Goal: Transaction & Acquisition: Book appointment/travel/reservation

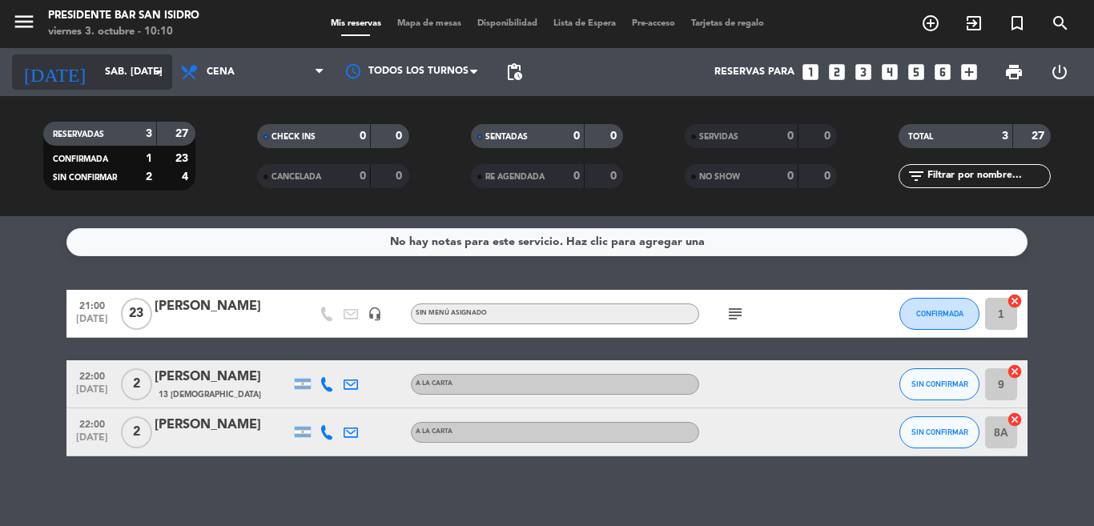
click at [148, 76] on input "sáb. [DATE]" at bounding box center [164, 71] width 135 height 27
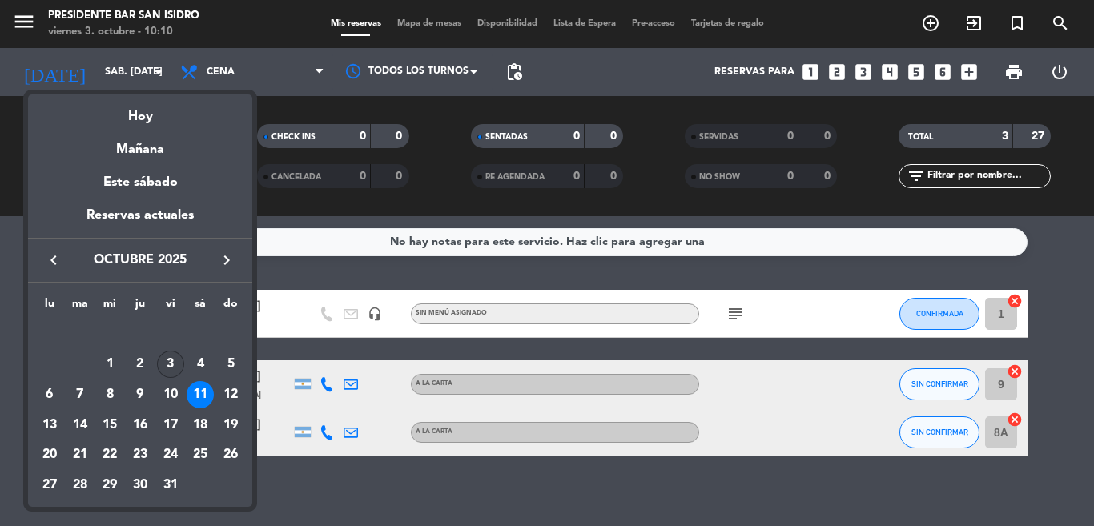
click at [169, 365] on div "3" at bounding box center [170, 364] width 27 height 27
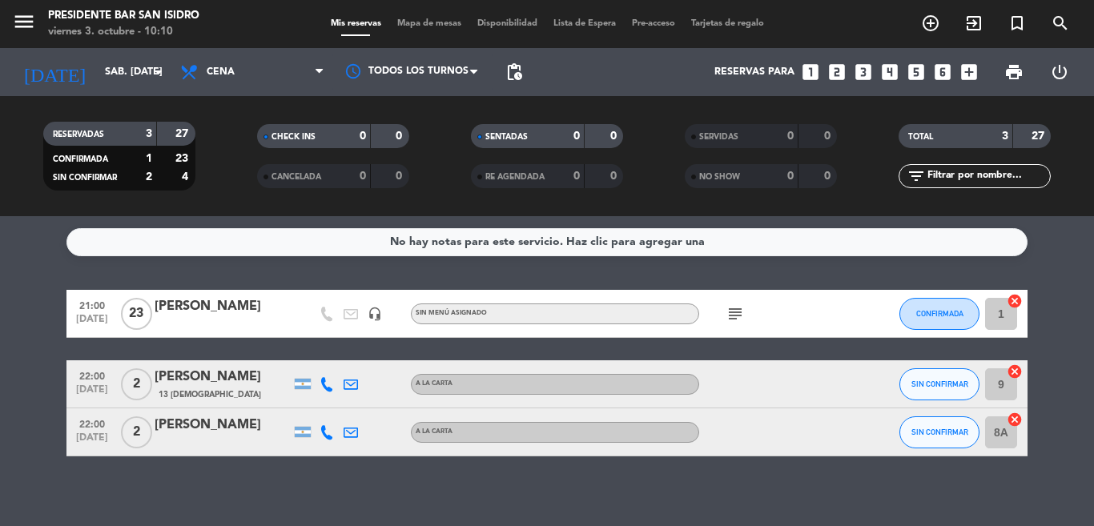
type input "vie. [DATE]"
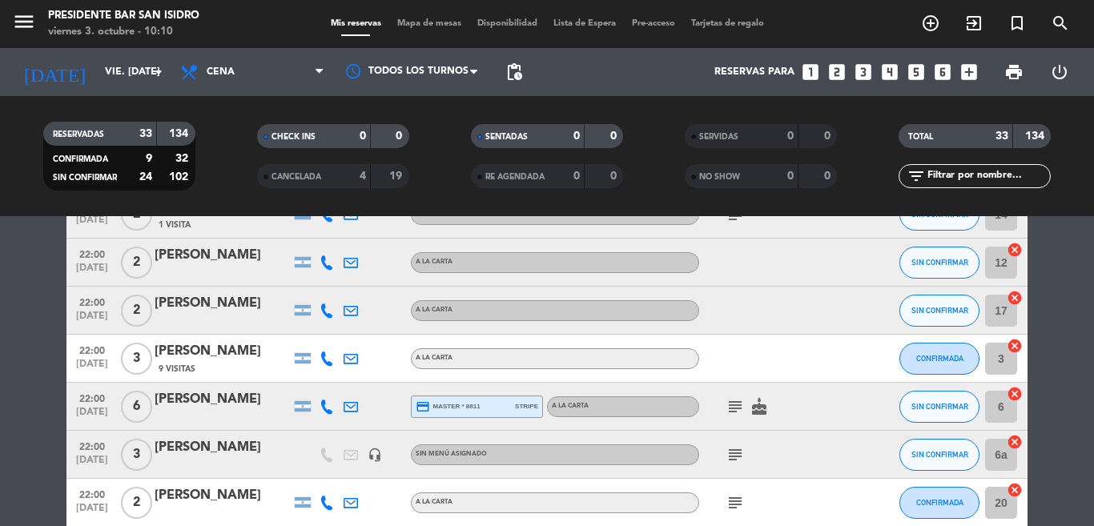
scroll to position [1474, 0]
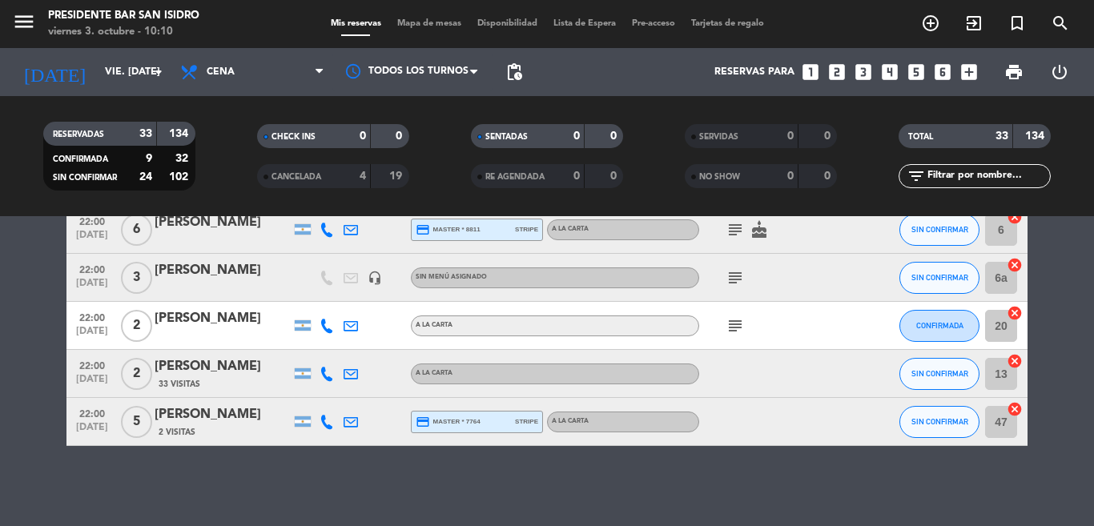
click at [927, 20] on icon "add_circle_outline" at bounding box center [930, 23] width 19 height 19
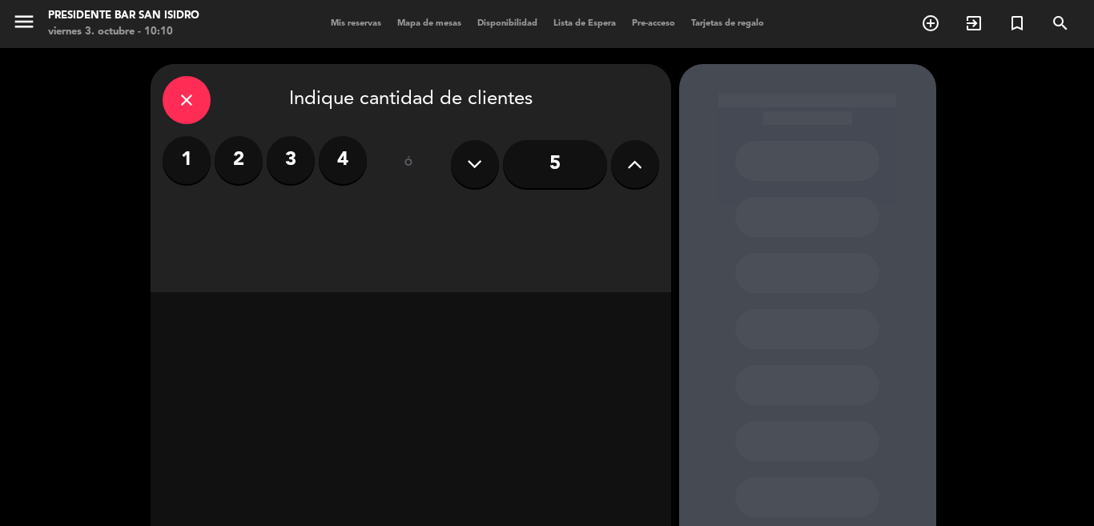
click at [537, 167] on input "5" at bounding box center [555, 164] width 104 height 48
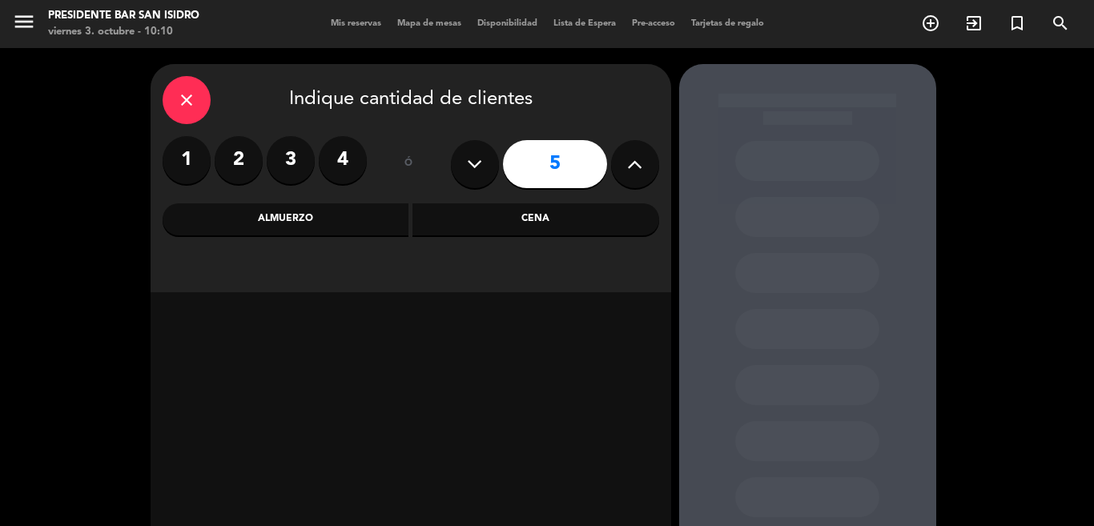
click at [500, 227] on div "Cena" at bounding box center [535, 219] width 247 height 32
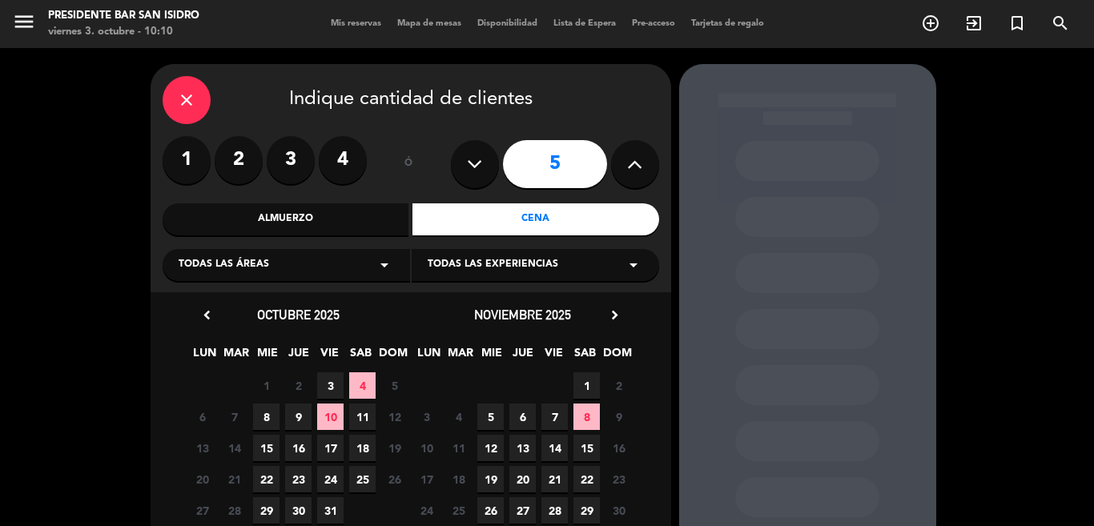
scroll to position [28, 0]
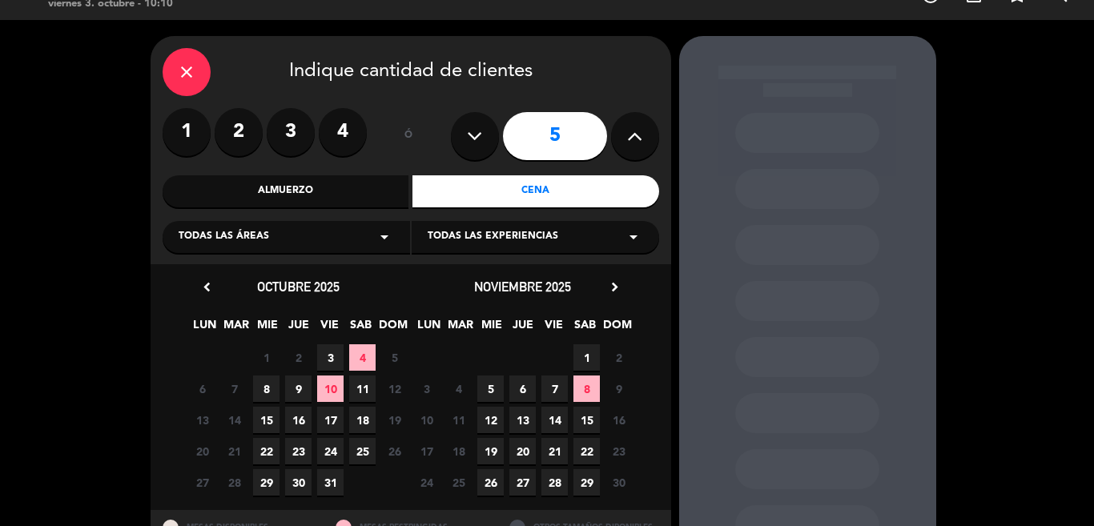
click at [324, 360] on span "3" at bounding box center [330, 357] width 26 height 26
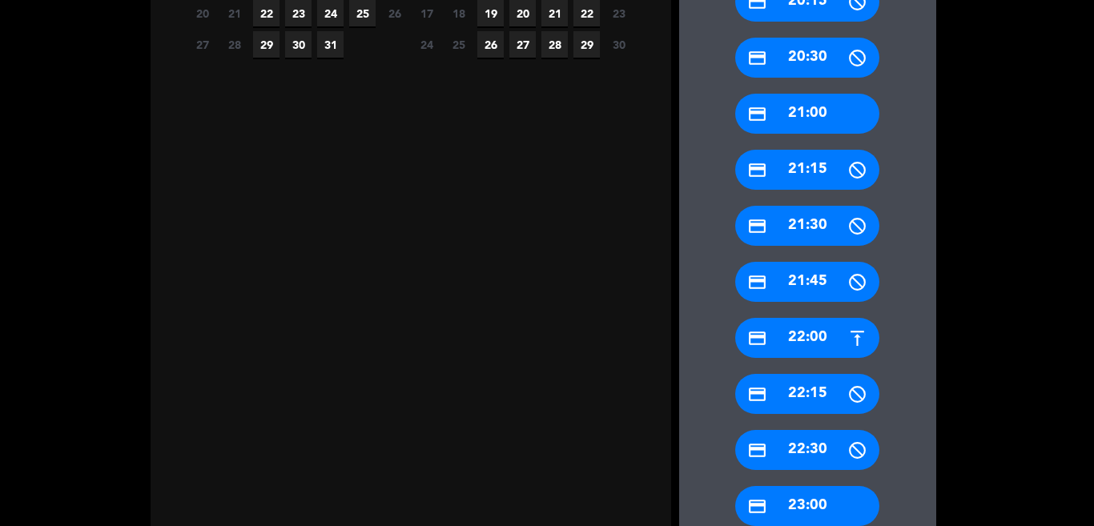
scroll to position [430, 0]
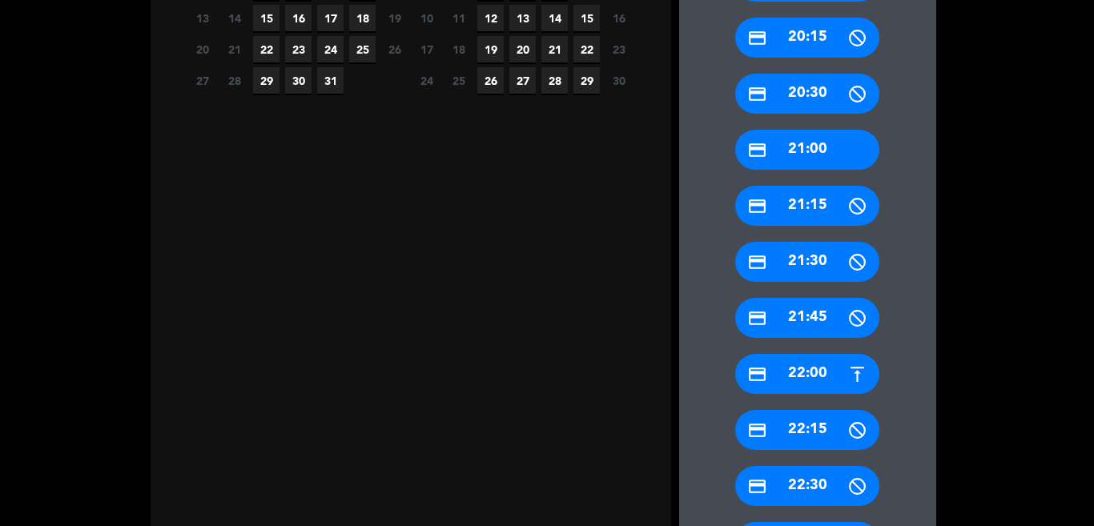
click at [798, 247] on div "credit_card 21:30" at bounding box center [807, 262] width 144 height 40
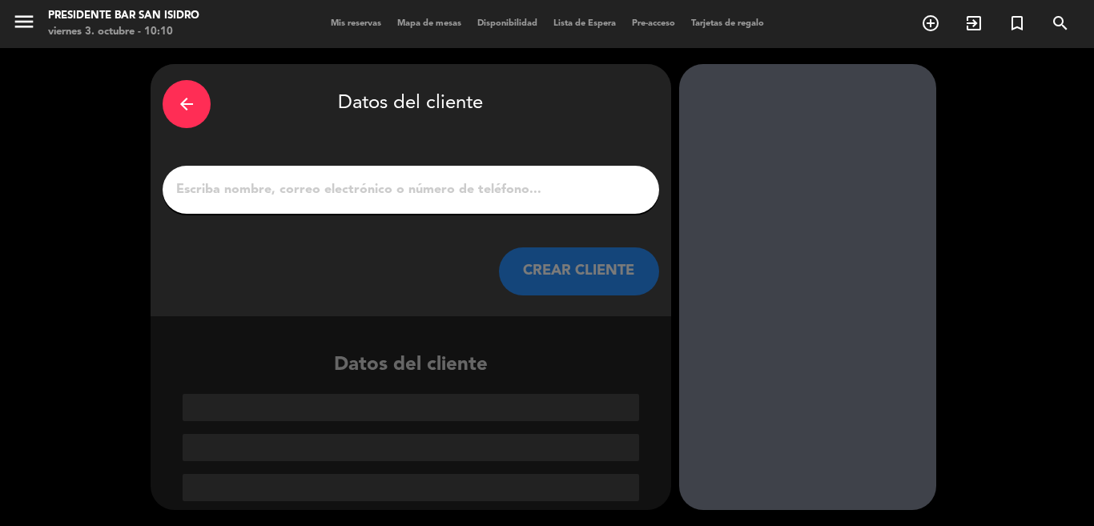
scroll to position [0, 0]
click at [492, 179] on input "1" at bounding box center [411, 190] width 472 height 22
click at [489, 187] on input "1" at bounding box center [411, 190] width 472 height 22
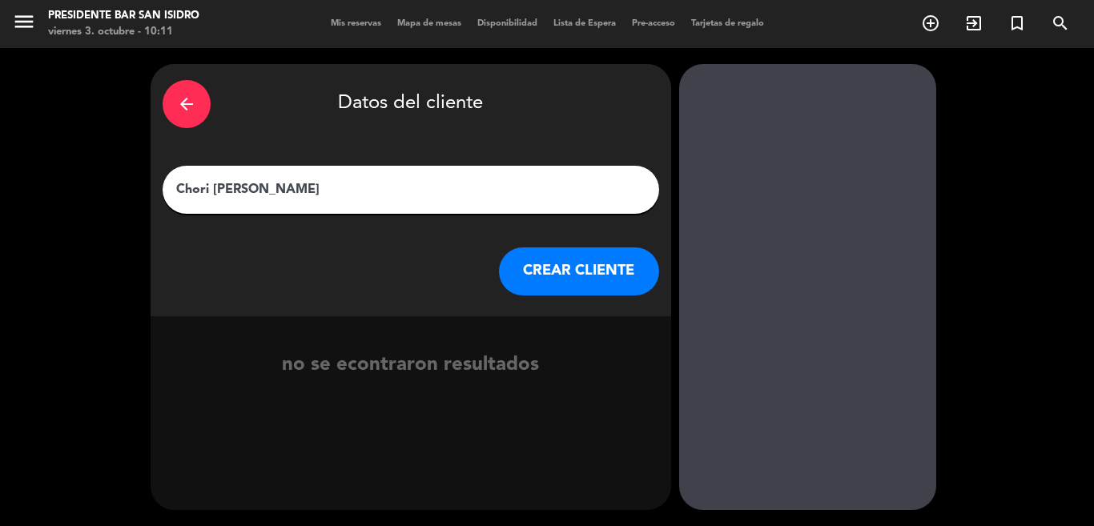
type input "Chori [PERSON_NAME]"
click at [537, 261] on button "CREAR CLIENTE" at bounding box center [579, 271] width 160 height 48
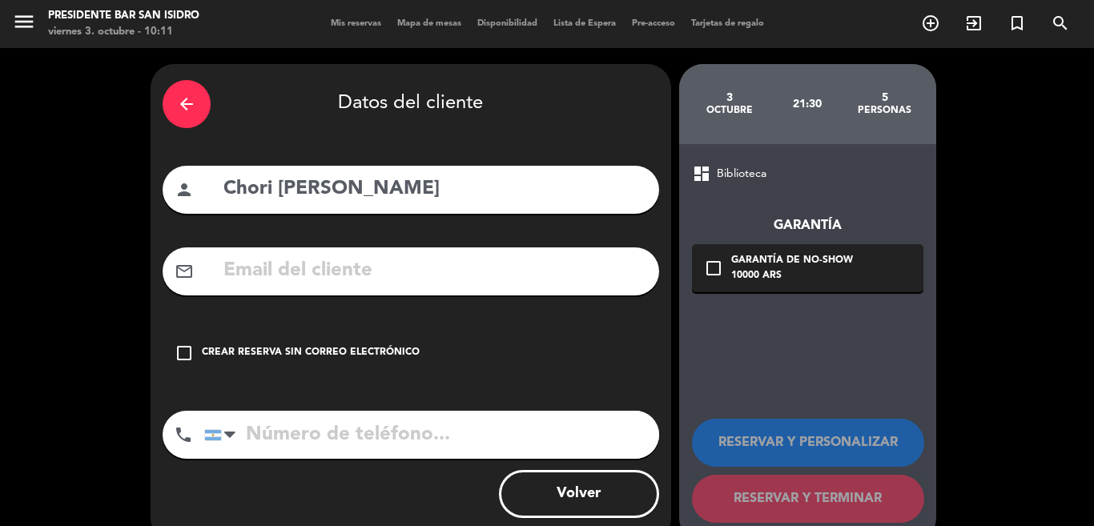
click at [341, 356] on div "Crear reserva sin correo electrónico" at bounding box center [311, 353] width 218 height 16
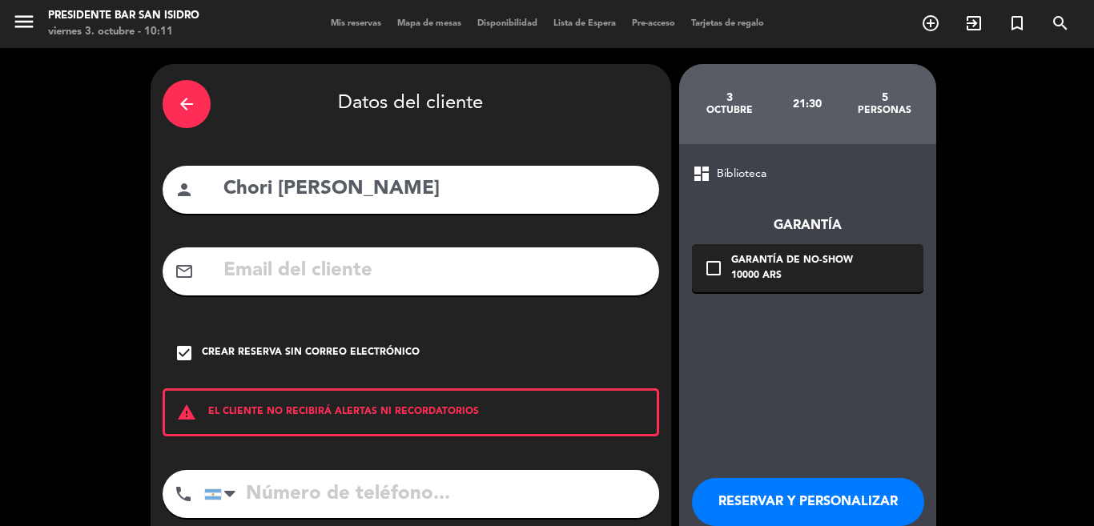
click at [814, 511] on button "RESERVAR Y PERSONALIZAR" at bounding box center [808, 502] width 232 height 48
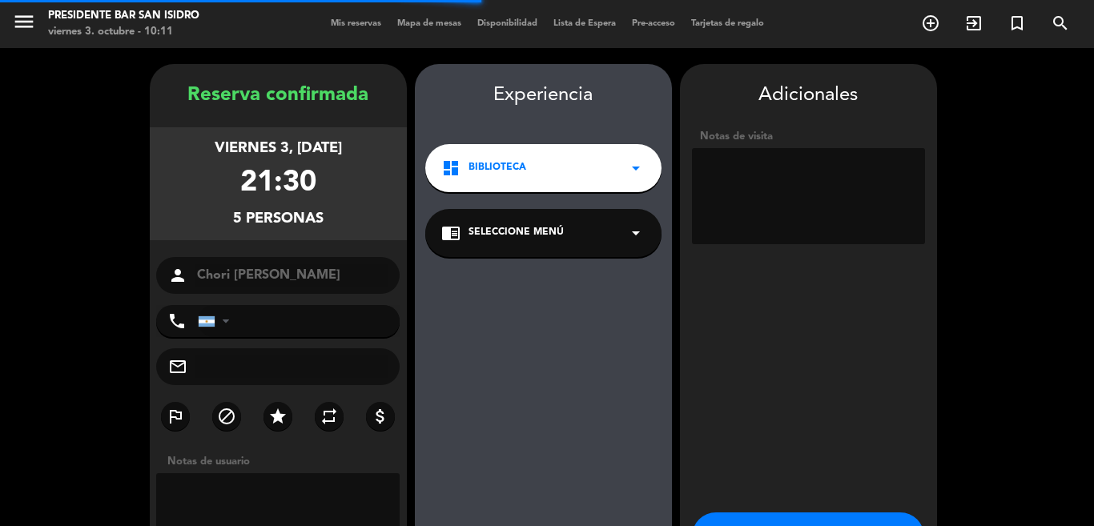
scroll to position [64, 0]
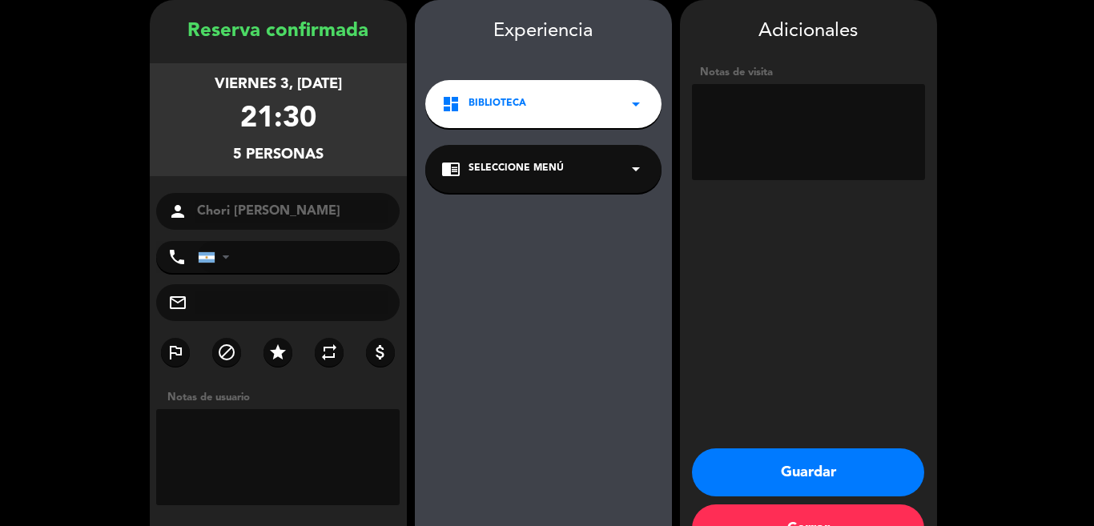
click at [786, 477] on button "Guardar" at bounding box center [808, 472] width 232 height 48
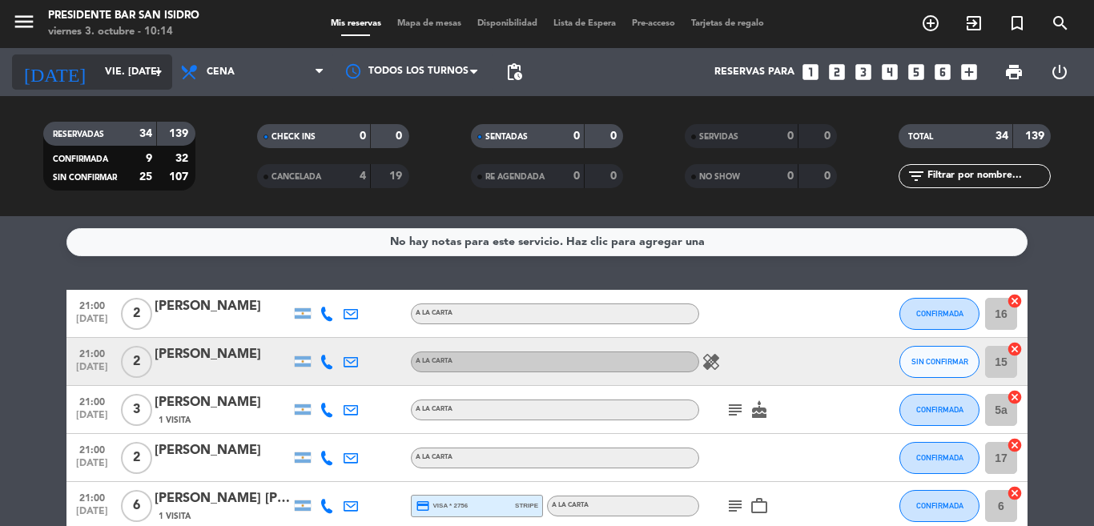
click at [129, 71] on input "vie. [DATE]" at bounding box center [164, 71] width 135 height 27
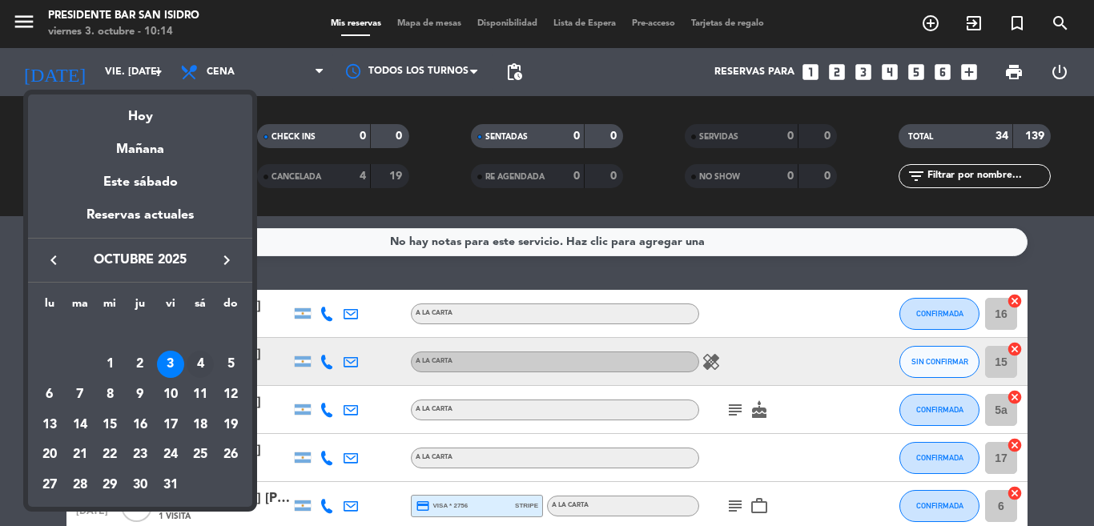
click at [203, 358] on div "4" at bounding box center [200, 364] width 27 height 27
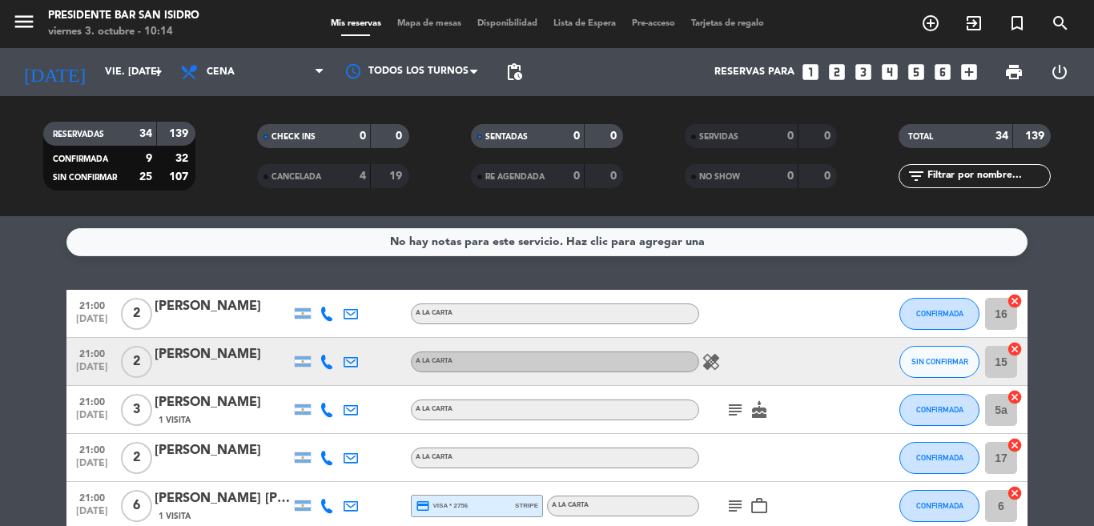
type input "sáb. [DATE]"
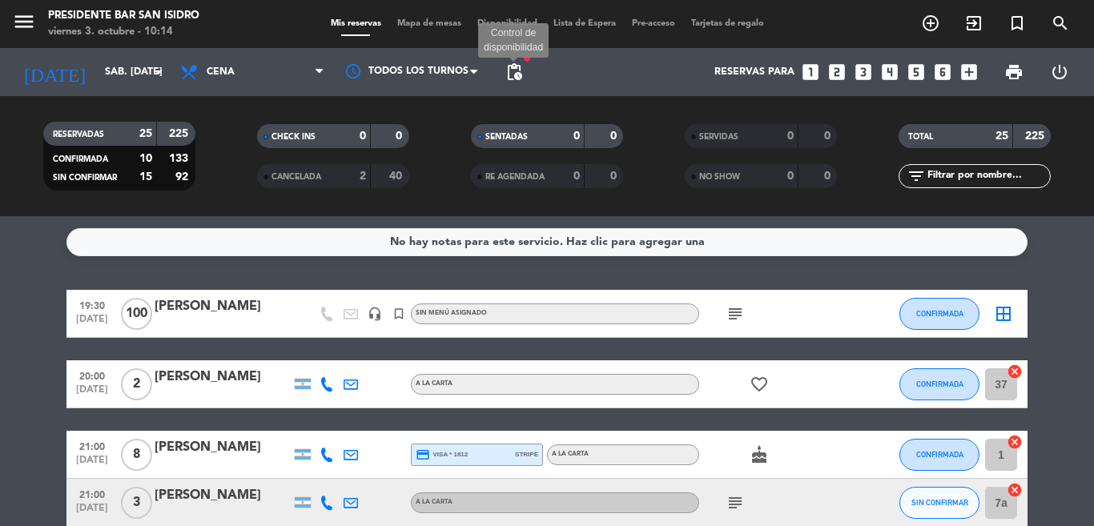
click at [520, 62] on span "pending_actions" at bounding box center [513, 71] width 19 height 19
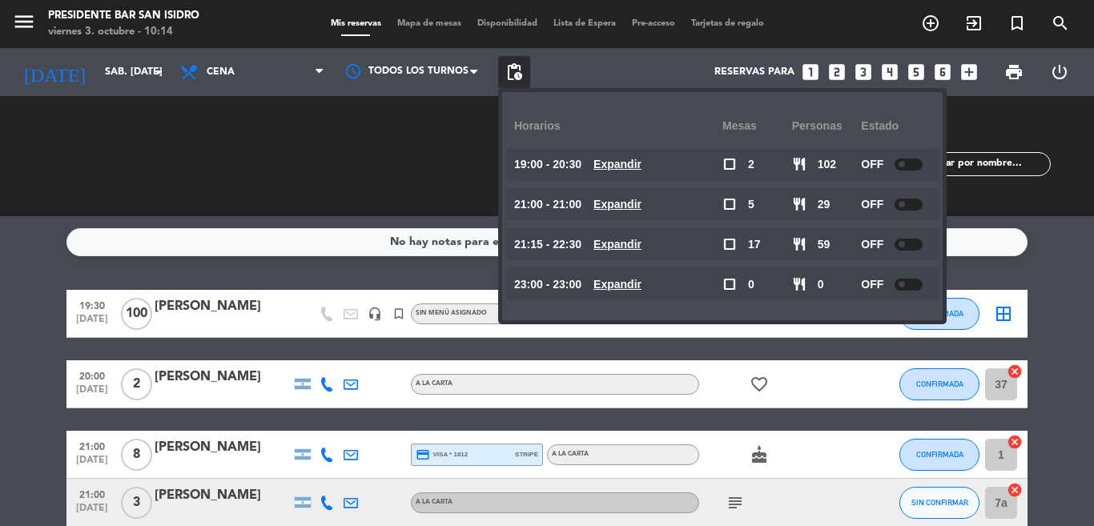
click at [0, 171] on div "RESERVADAS 25 225 CONFIRMADA 10 133 SIN CONFIRMAR 15 92 CHECK INS 0 0 CANCELADA…" at bounding box center [547, 156] width 1094 height 88
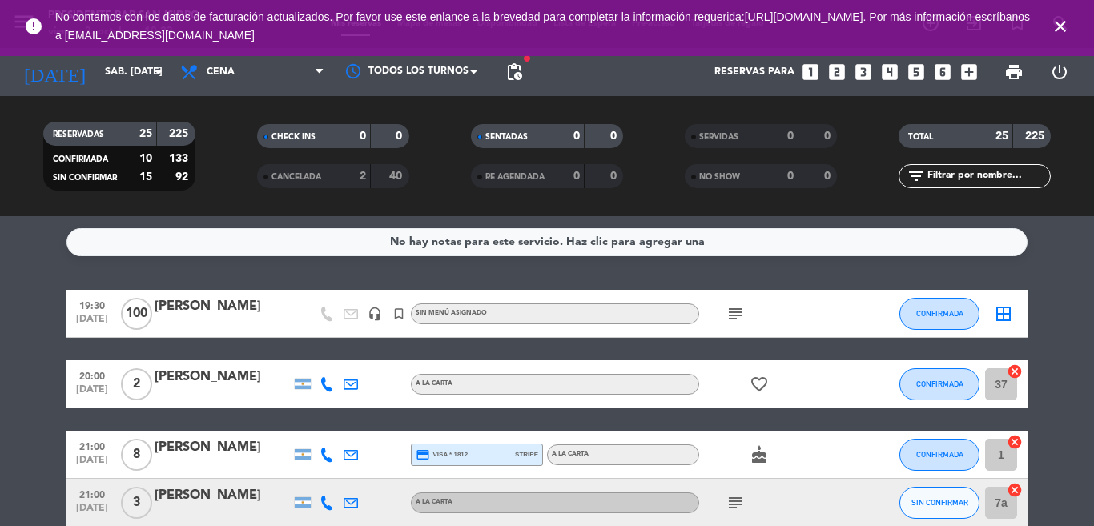
click at [1060, 26] on icon "close" at bounding box center [1060, 26] width 19 height 19
